Goal: Communication & Community: Share content

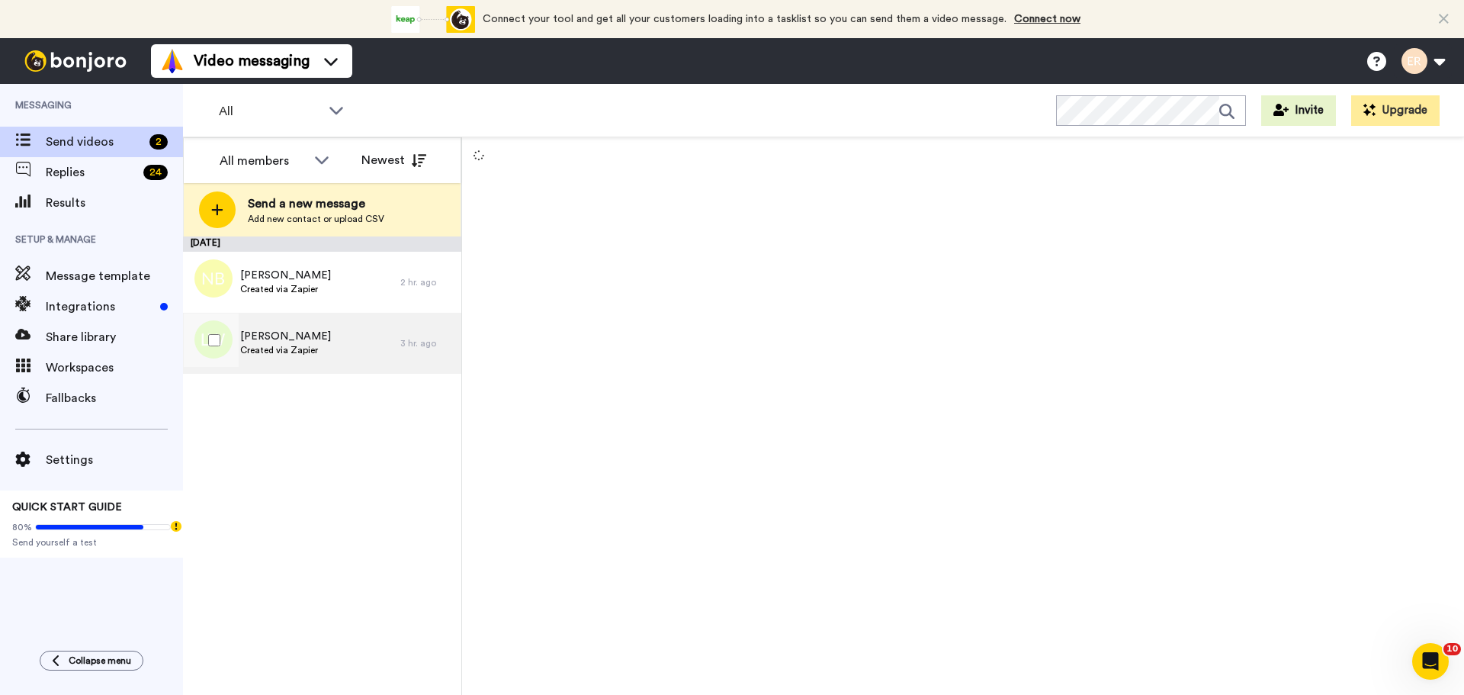
click at [306, 345] on span "Created via Zapier" at bounding box center [285, 350] width 91 height 12
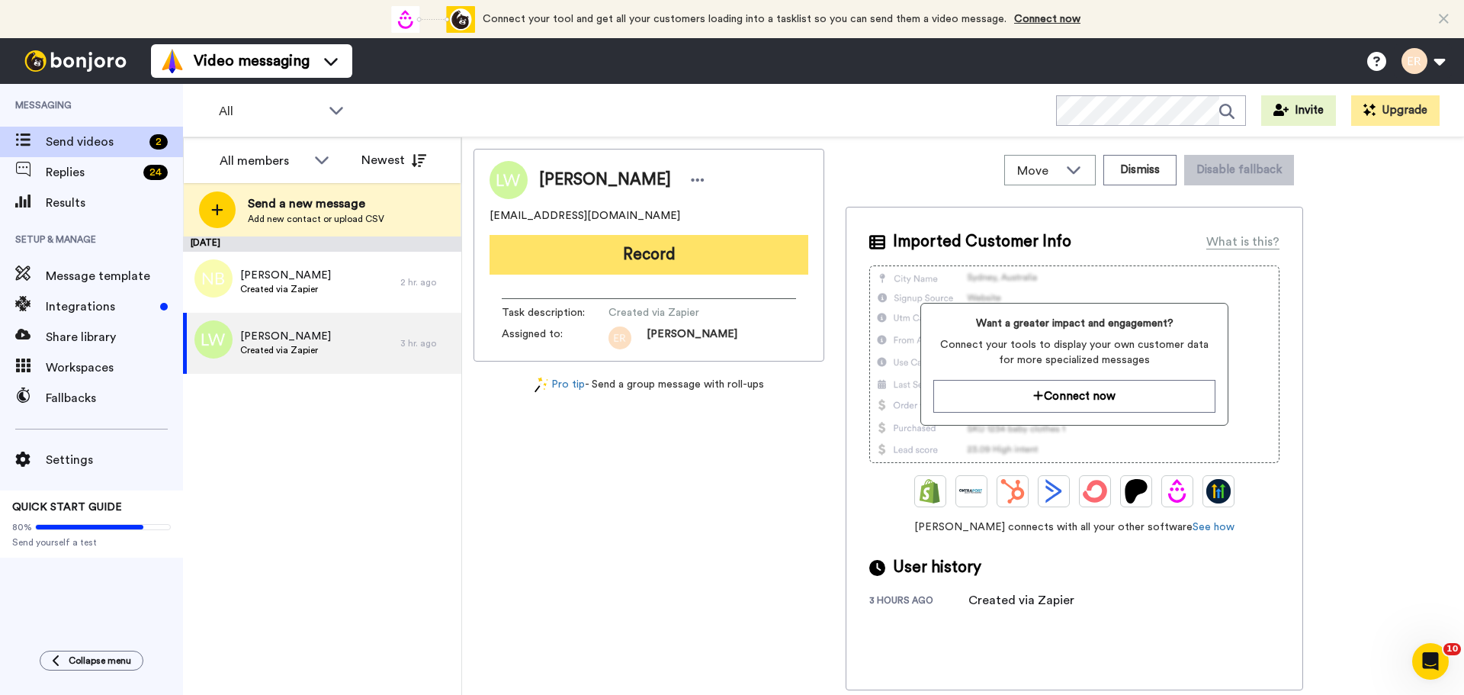
click at [602, 255] on button "Record" at bounding box center [648, 255] width 319 height 40
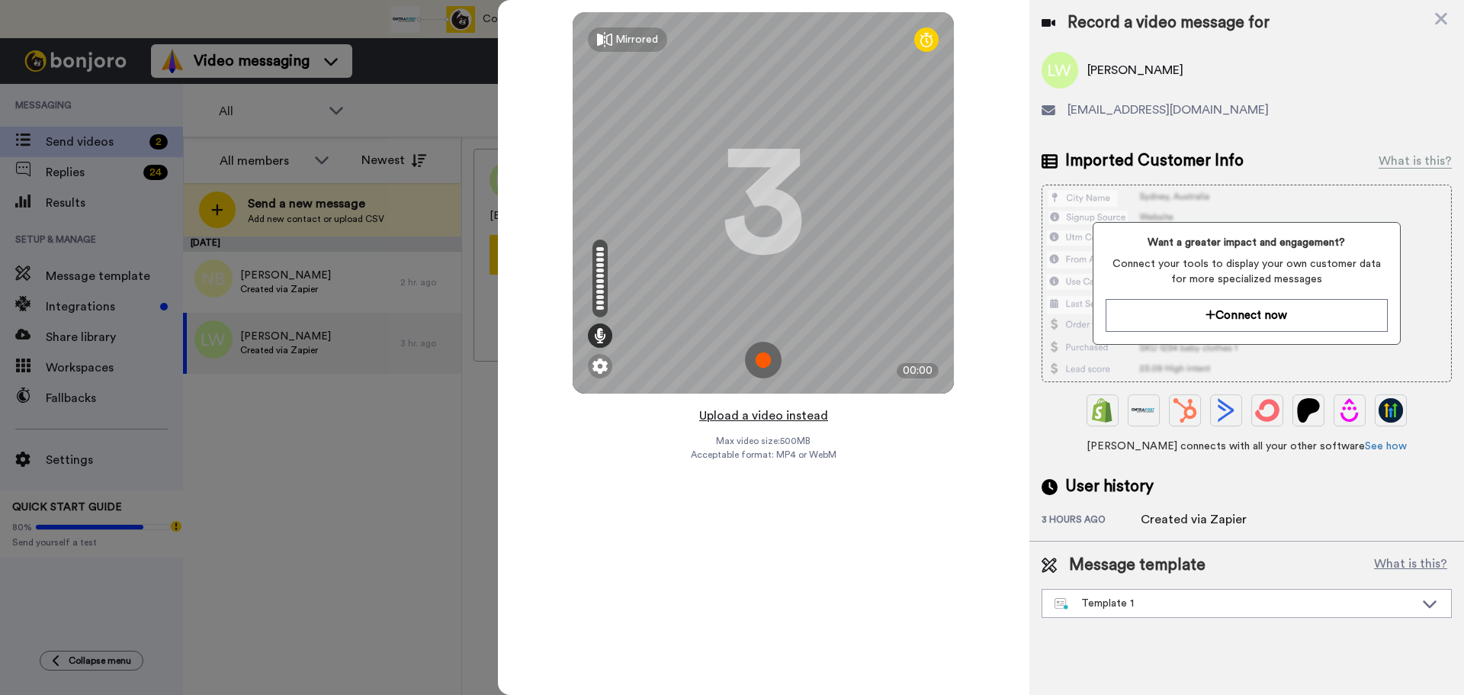
click at [775, 416] on button "Upload a video instead" at bounding box center [764, 416] width 138 height 20
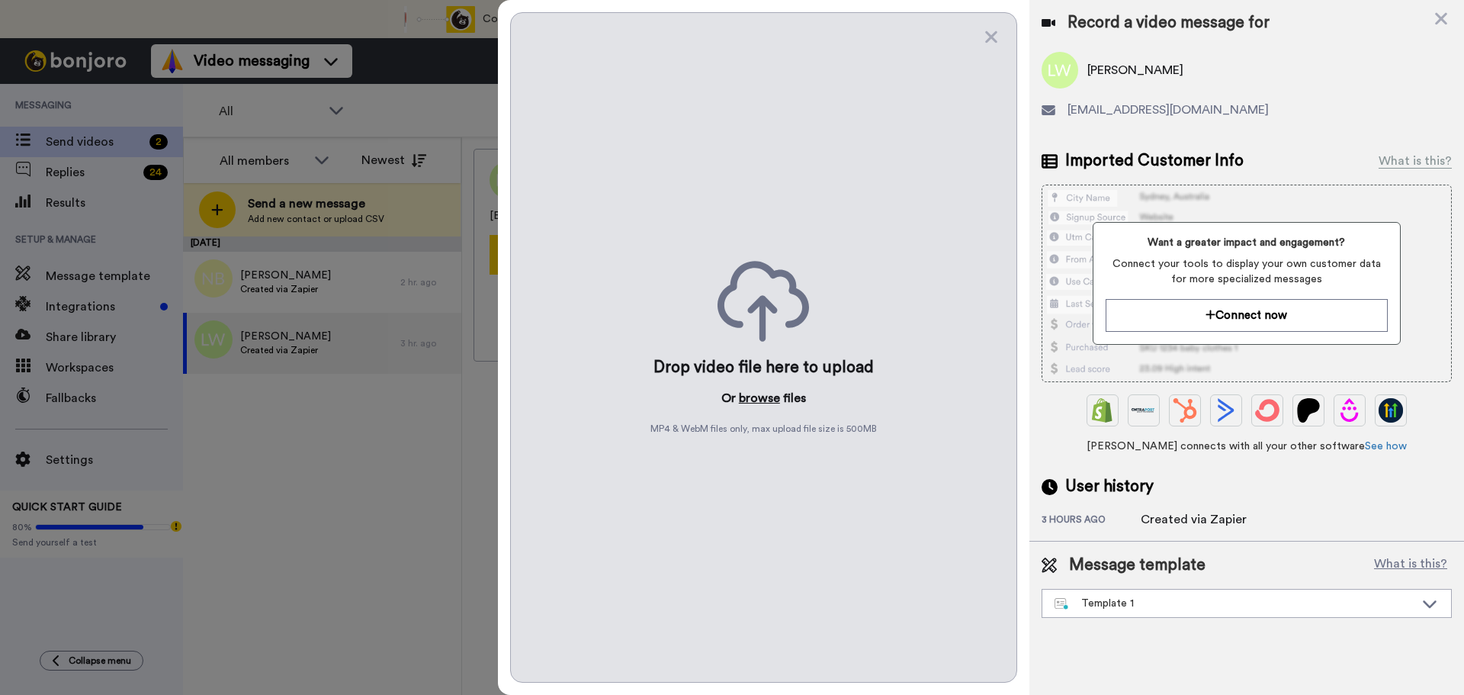
click at [761, 405] on button "browse" at bounding box center [759, 398] width 41 height 18
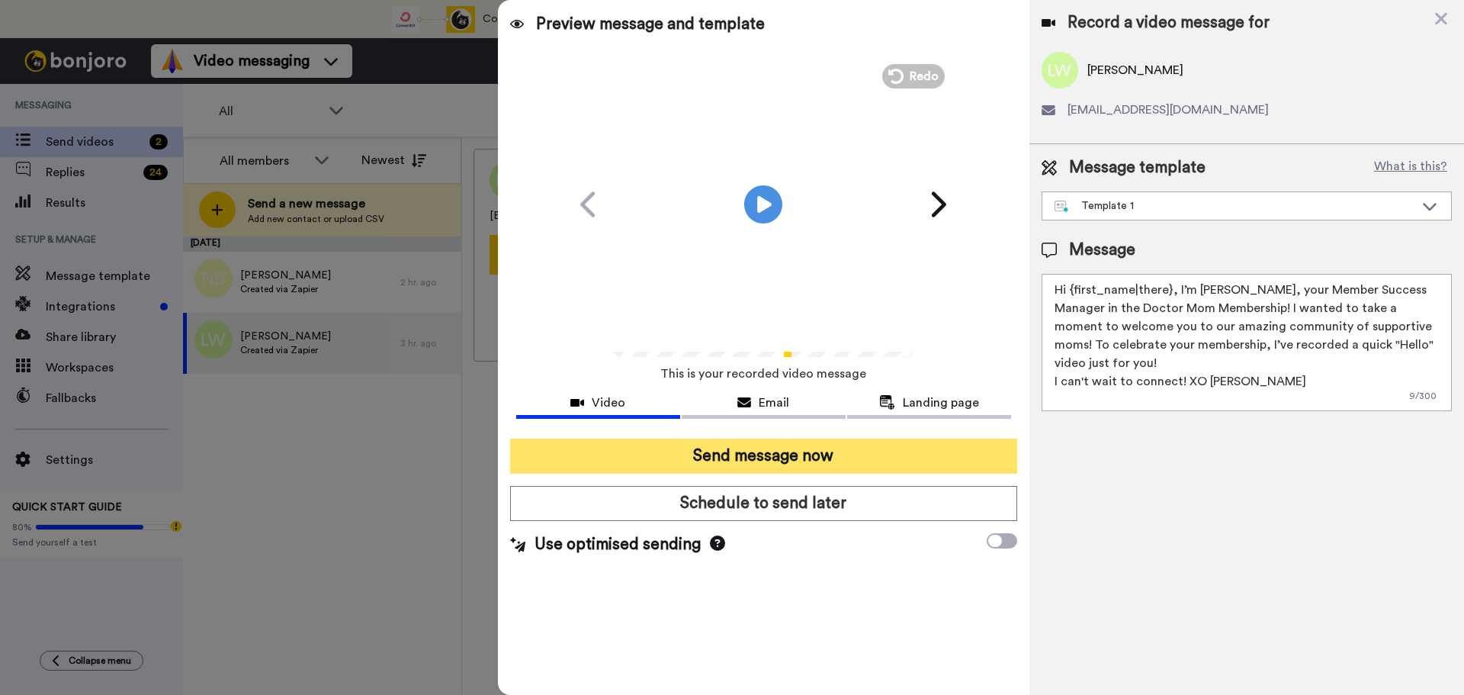
click at [777, 457] on button "Send message now" at bounding box center [763, 455] width 507 height 35
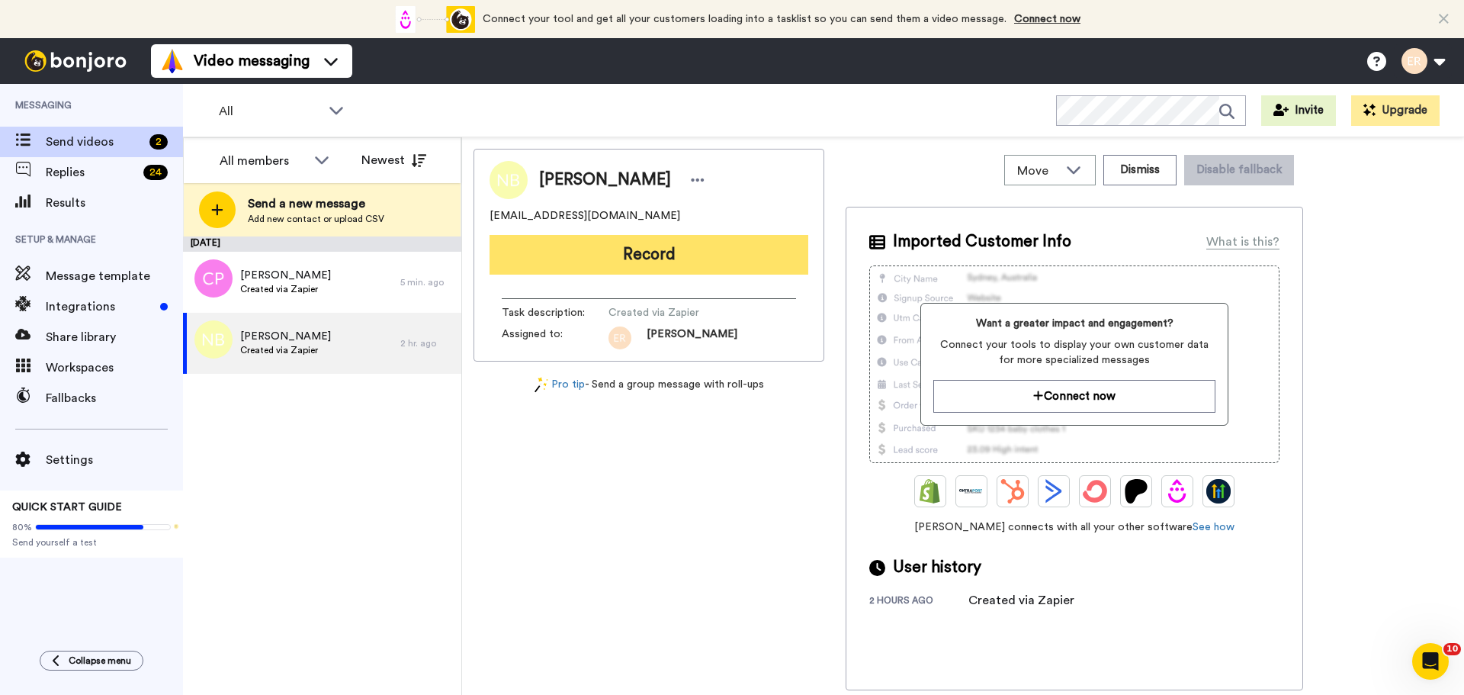
click at [699, 258] on button "Record" at bounding box center [648, 255] width 319 height 40
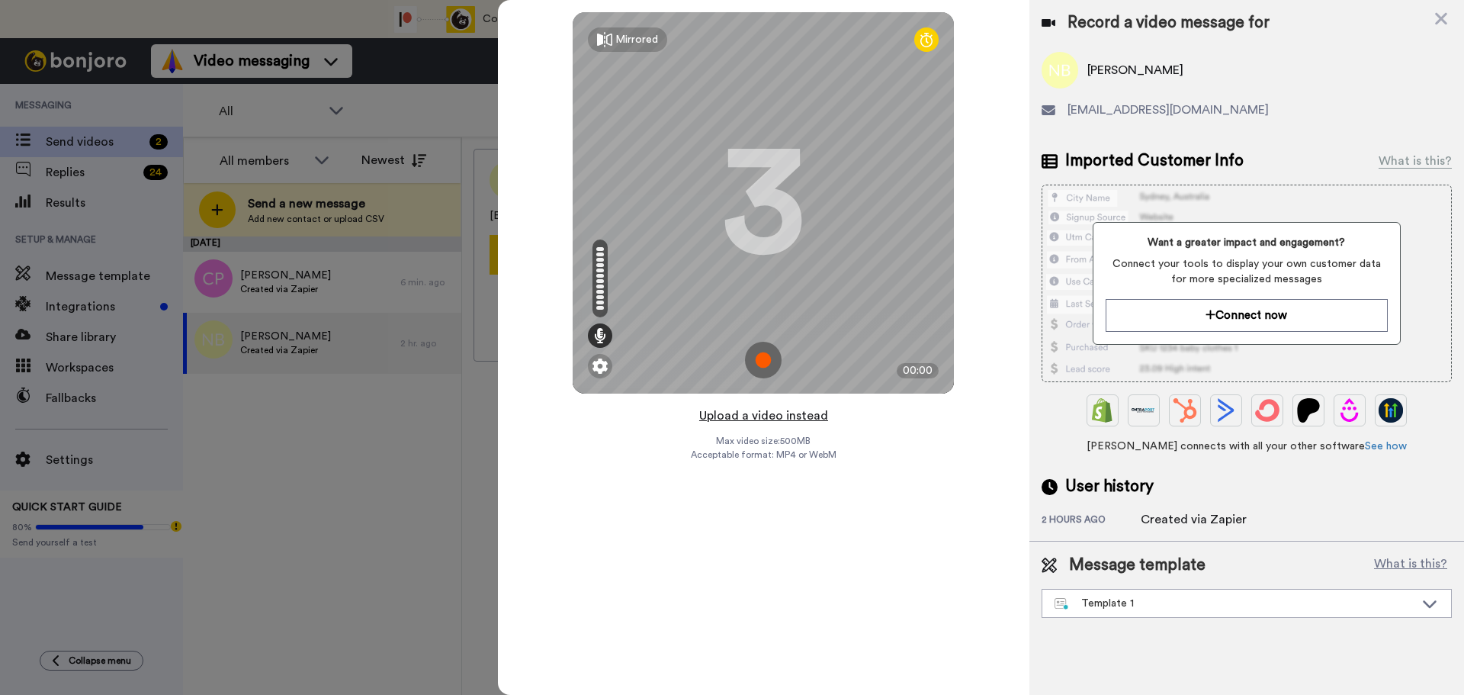
click at [779, 414] on button "Upload a video instead" at bounding box center [764, 416] width 138 height 20
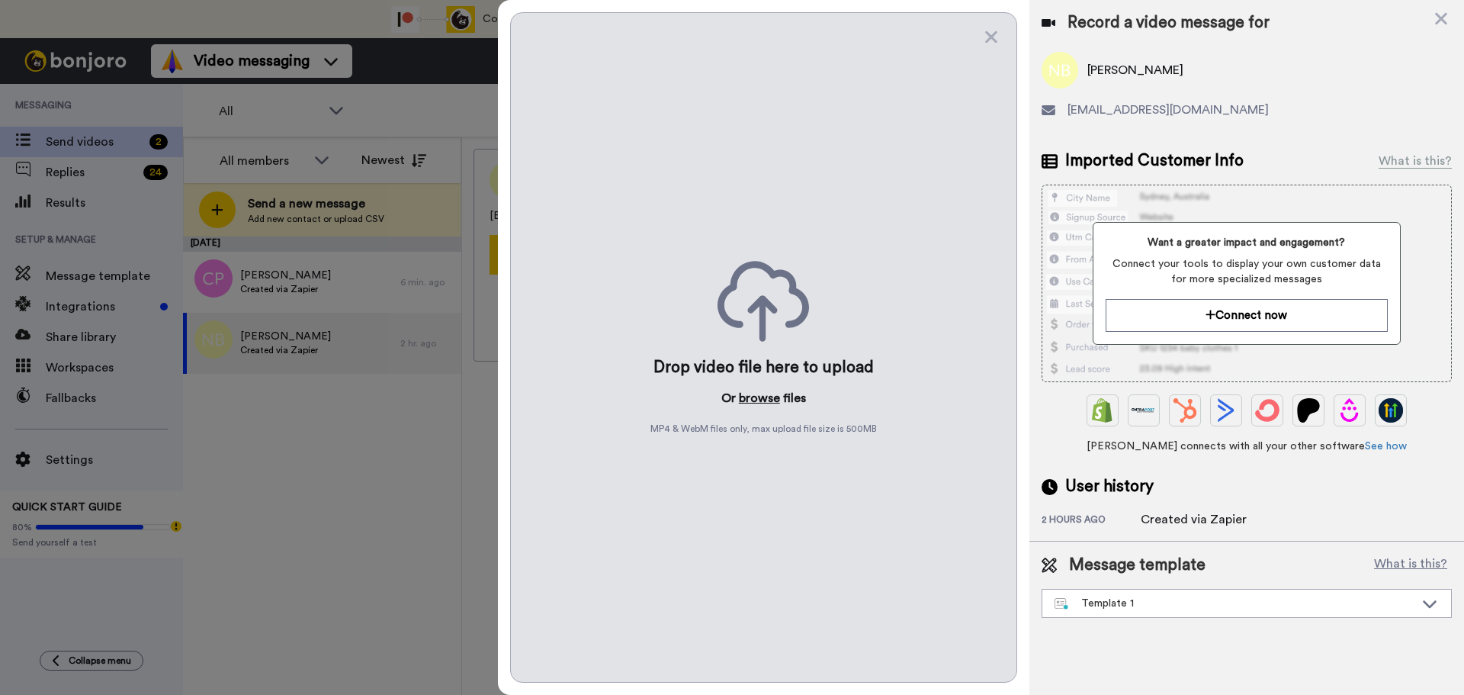
click at [753, 393] on button "browse" at bounding box center [759, 398] width 41 height 18
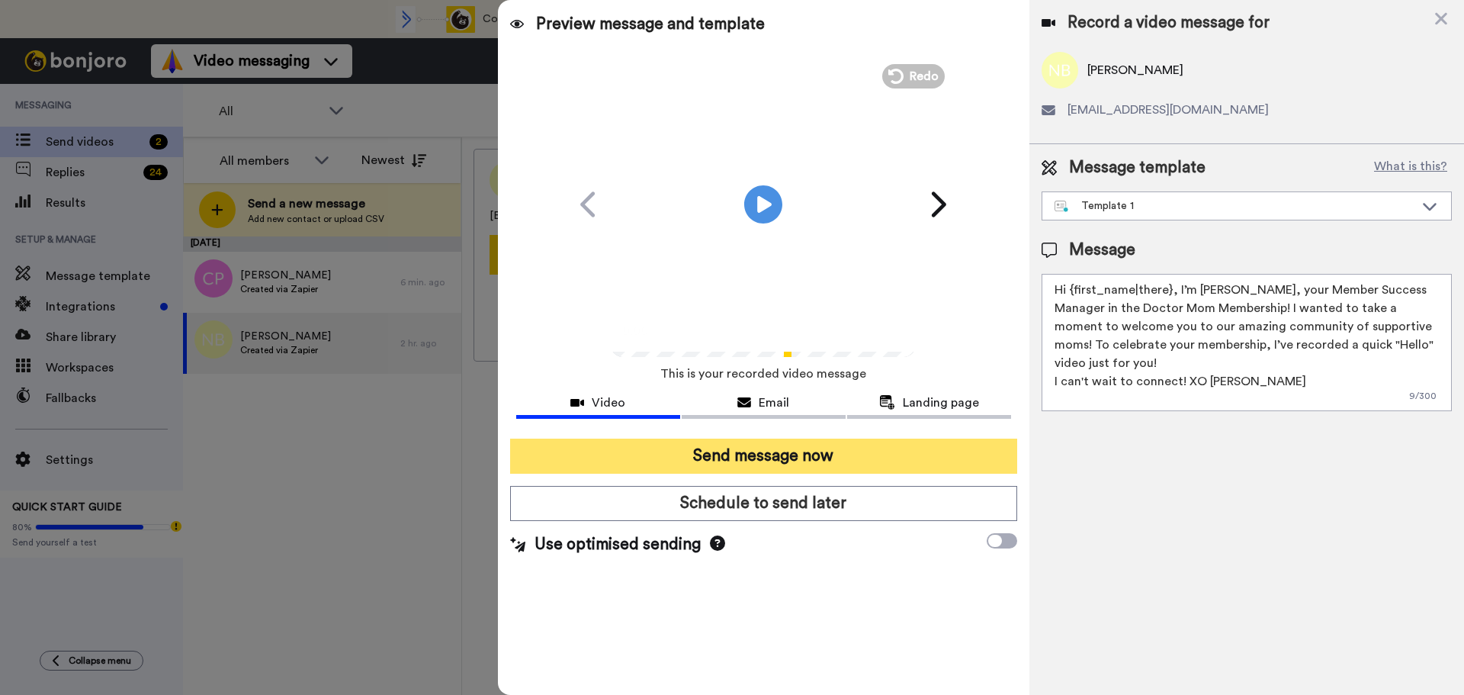
click at [793, 451] on button "Send message now" at bounding box center [763, 455] width 507 height 35
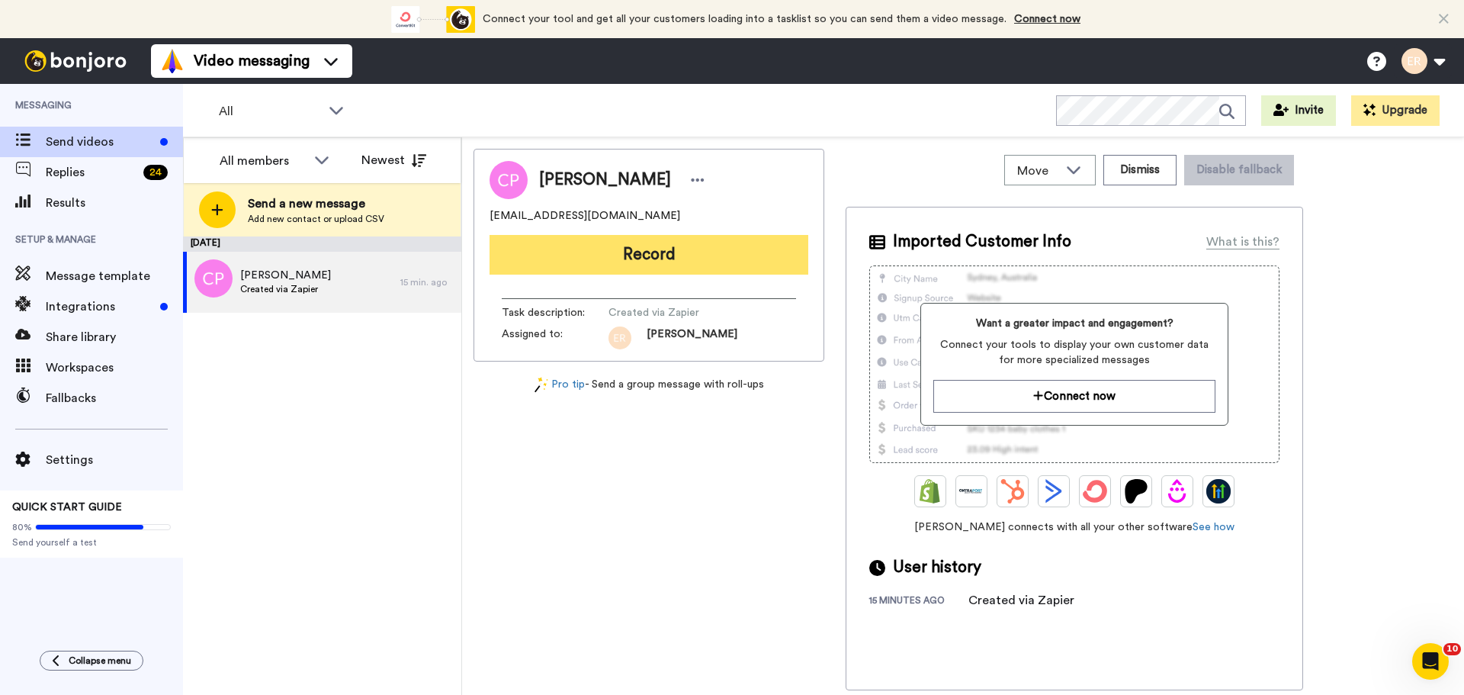
click at [623, 252] on button "Record" at bounding box center [648, 255] width 319 height 40
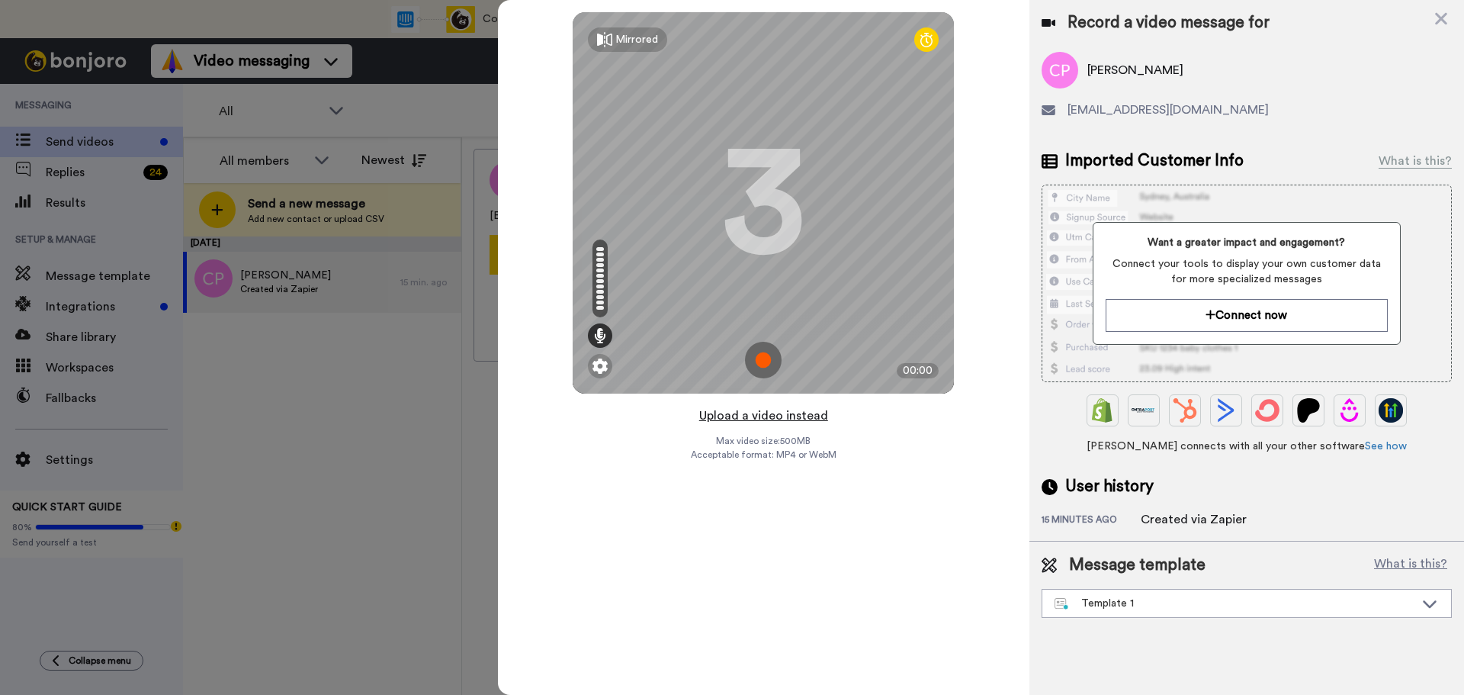
click at [741, 417] on button "Upload a video instead" at bounding box center [764, 416] width 138 height 20
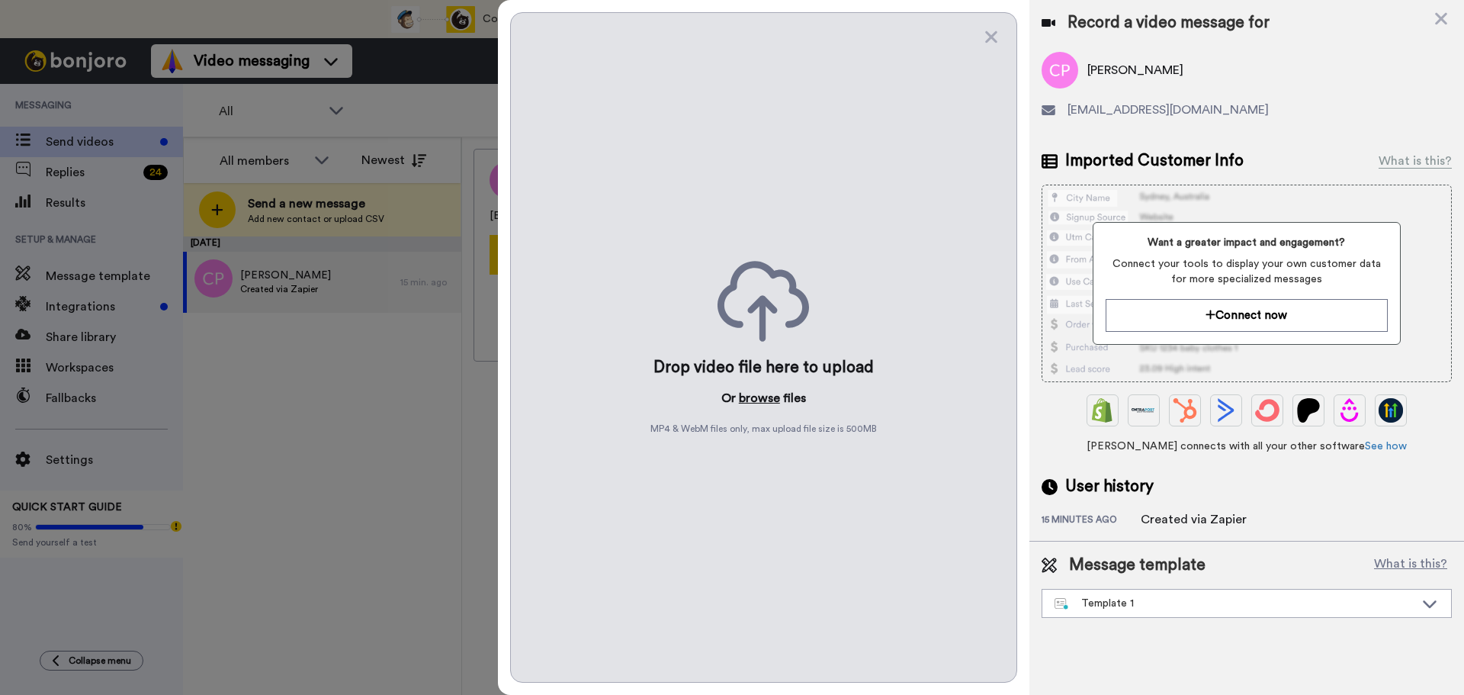
click at [747, 403] on button "browse" at bounding box center [759, 398] width 41 height 18
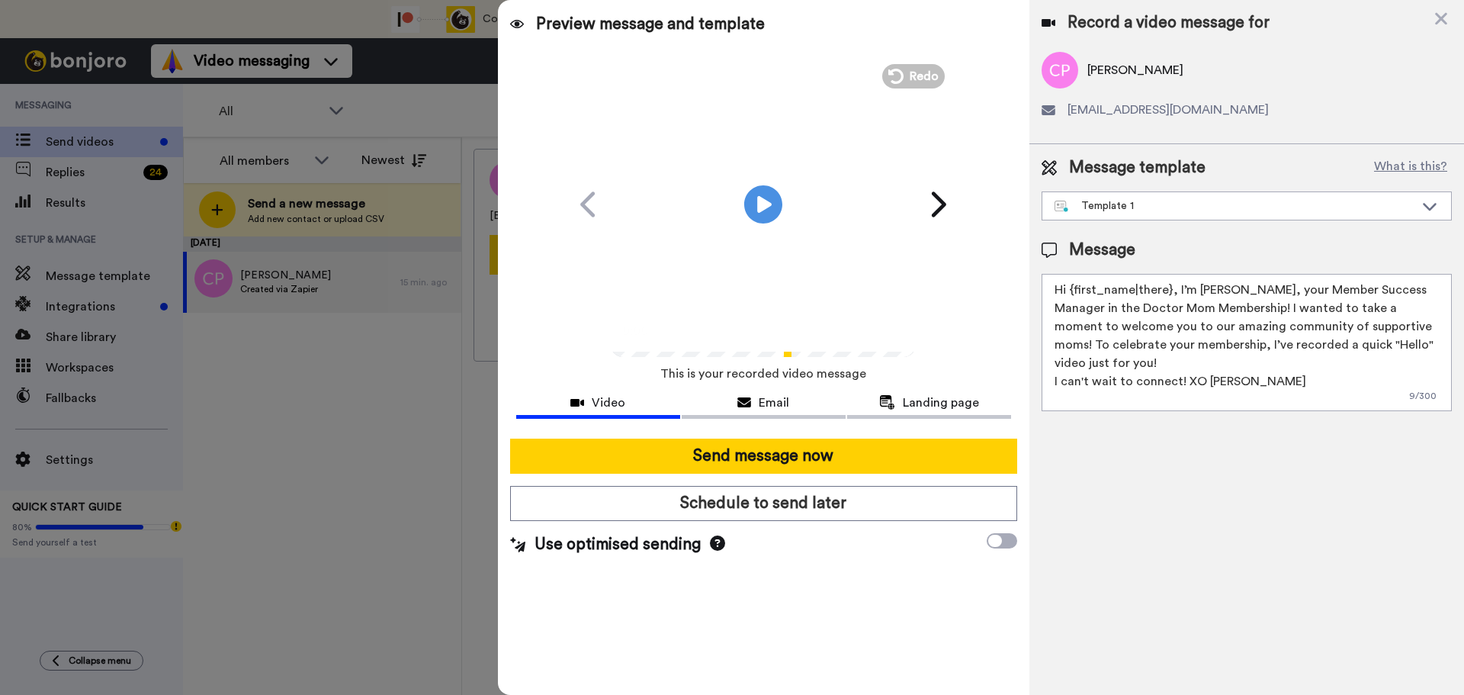
click at [1170, 234] on div "Message template What is this? Template 1 Join the Facebook group today! Templa…" at bounding box center [1246, 283] width 435 height 279
click at [1147, 203] on div "Template 1" at bounding box center [1234, 205] width 360 height 15
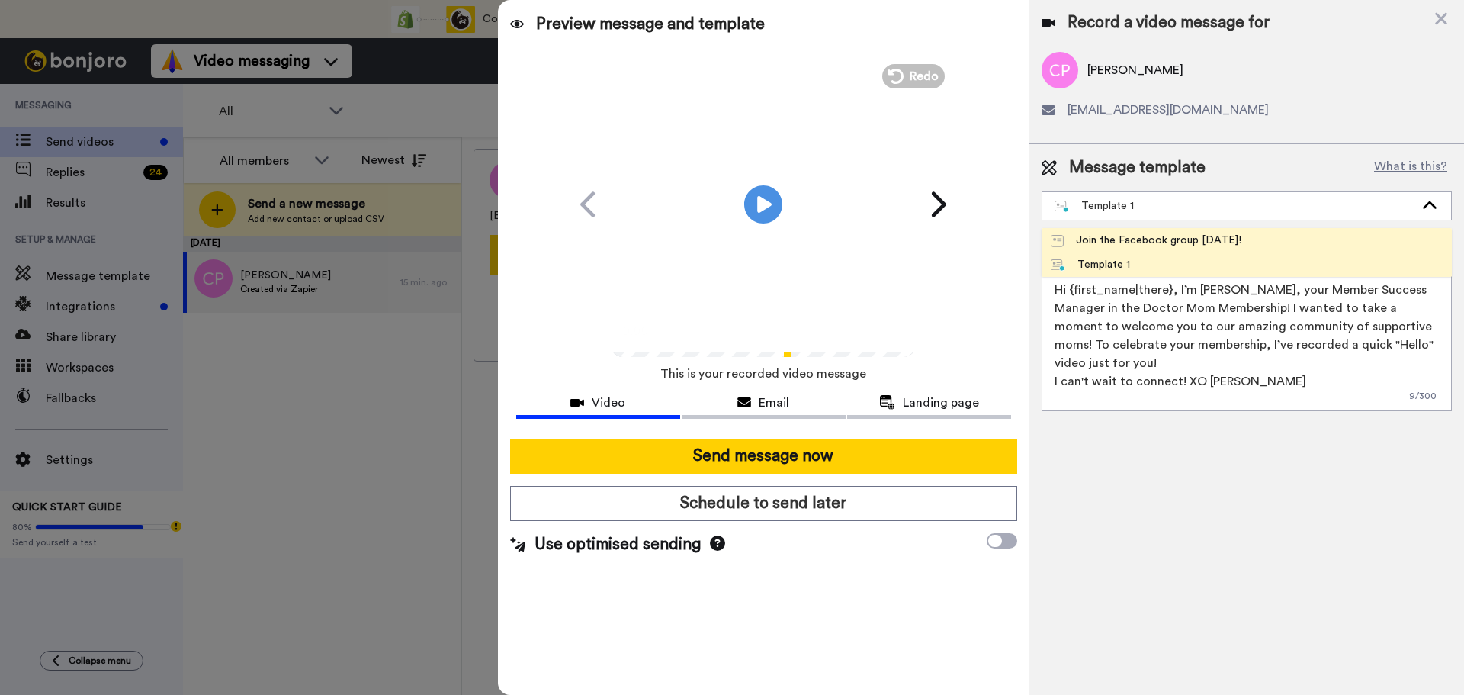
click at [1143, 230] on li "Join the Facebook group [DATE]!" at bounding box center [1246, 240] width 410 height 24
type textarea "Hello {first_name|there}, WELCOME TO THE DOCTOR MOM COMMUNITY!! WOOHOO!! I'm Be…"
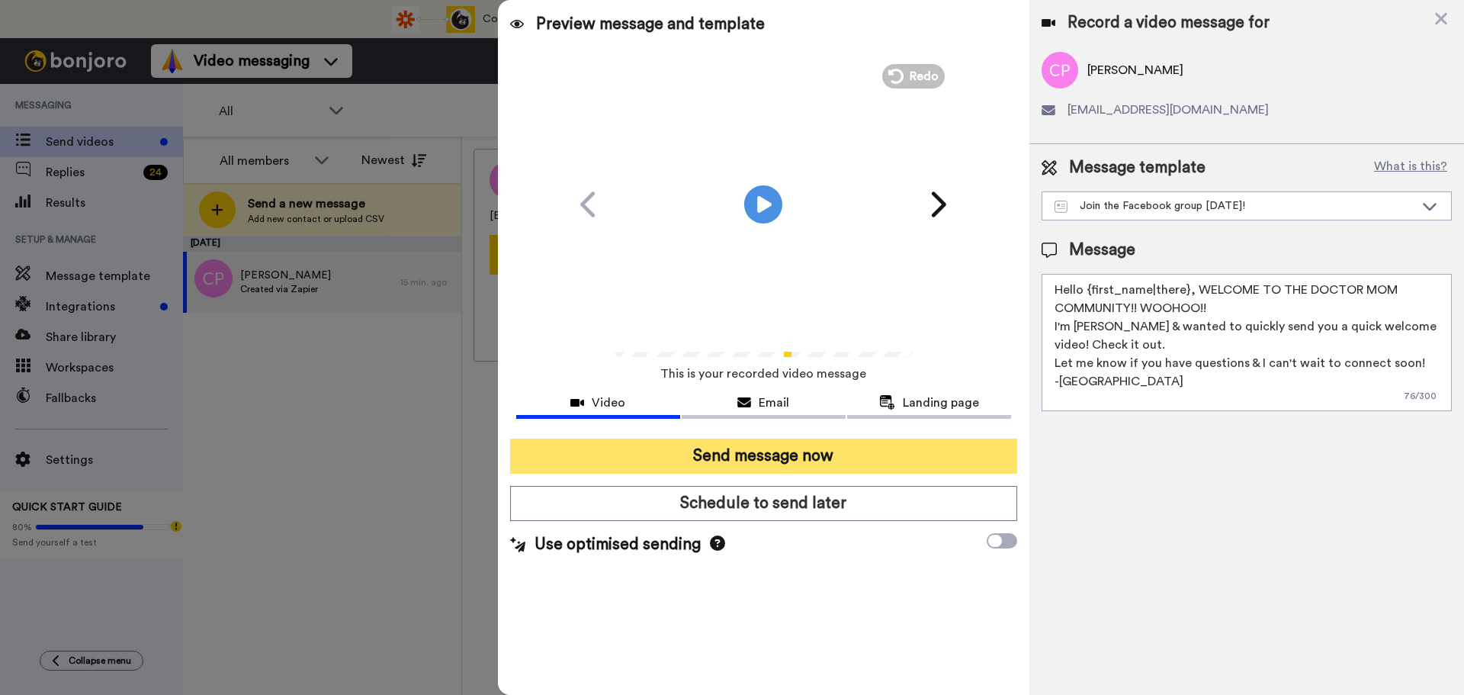
click at [875, 455] on button "Send message now" at bounding box center [763, 455] width 507 height 35
